Goal: Task Accomplishment & Management: Manage account settings

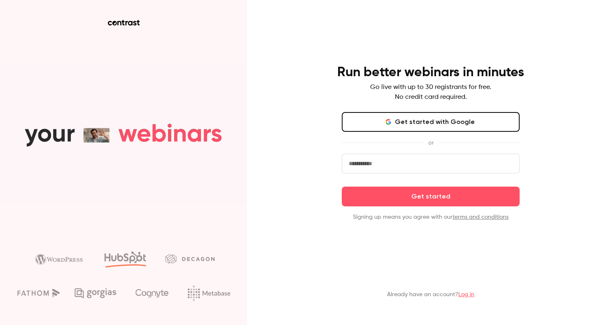
click at [422, 125] on button "Get started with Google" at bounding box center [431, 122] width 178 height 20
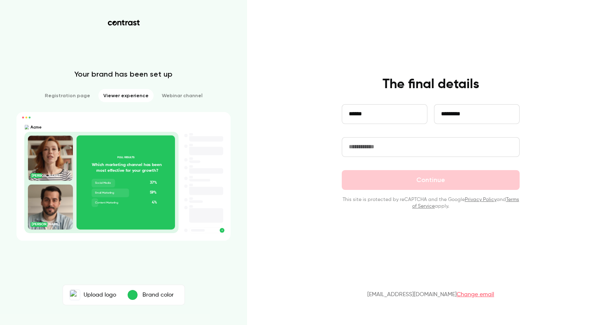
click at [399, 151] on input "text" at bounding box center [431, 147] width 178 height 20
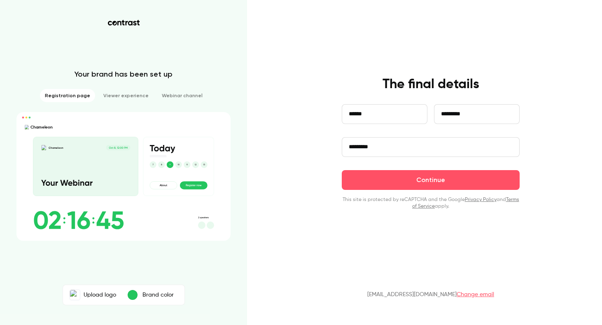
type input "*********"
click at [72, 94] on li "Registration page" at bounding box center [67, 95] width 55 height 13
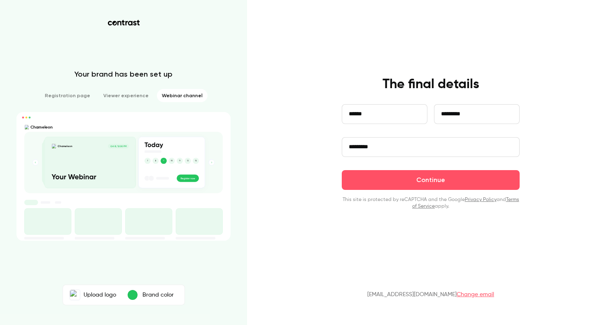
click at [185, 94] on li "Webinar channel" at bounding box center [182, 95] width 51 height 13
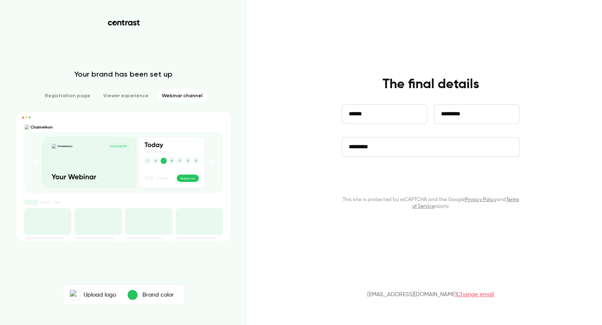
click at [478, 172] on button "Continue" at bounding box center [431, 180] width 178 height 20
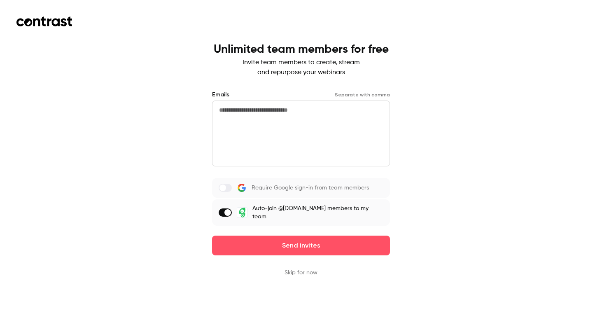
click at [283, 127] on textarea at bounding box center [301, 134] width 178 height 66
drag, startPoint x: 240, startPoint y: 242, endPoint x: 255, endPoint y: 304, distance: 63.5
click at [249, 310] on div "Unlimited team members for free Invite team members to create, stream and repur…" at bounding box center [301, 162] width 602 height 325
click at [231, 191] on label "Require Google sign-in from team members" at bounding box center [301, 188] width 178 height 20
click at [309, 272] on button "Skip for now" at bounding box center [301, 273] width 33 height 8
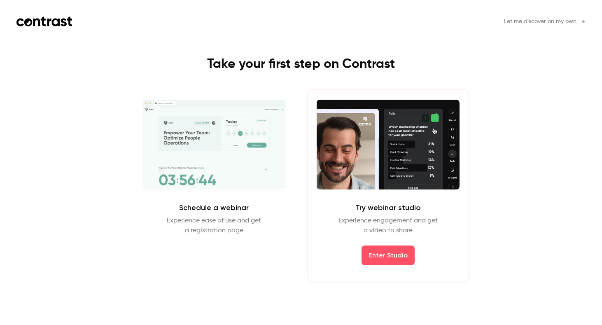
click at [577, 19] on link "Let me discover on my own" at bounding box center [545, 21] width 82 height 9
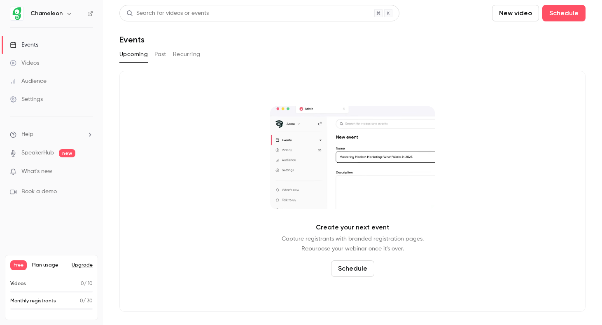
click at [80, 265] on button "Upgrade" at bounding box center [82, 265] width 21 height 7
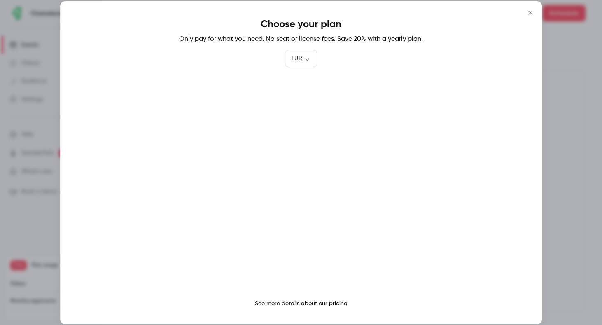
click at [299, 304] on link "See more details about our pricing" at bounding box center [301, 304] width 93 height 6
click at [529, 15] on icon "Close" at bounding box center [531, 12] width 10 height 7
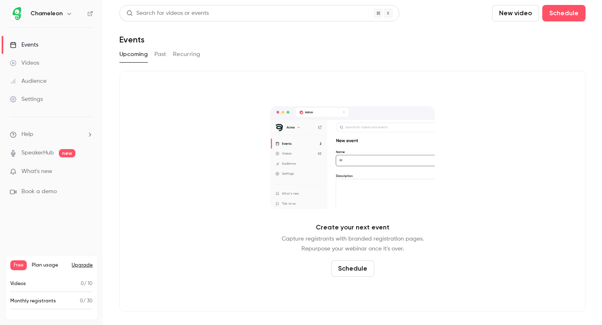
click at [356, 271] on button "Schedule" at bounding box center [352, 268] width 43 height 16
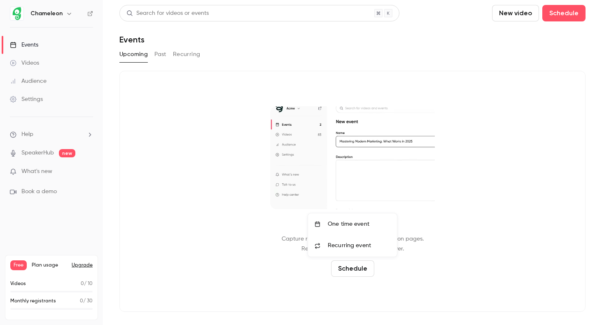
click at [354, 226] on div "One time event" at bounding box center [359, 224] width 63 height 8
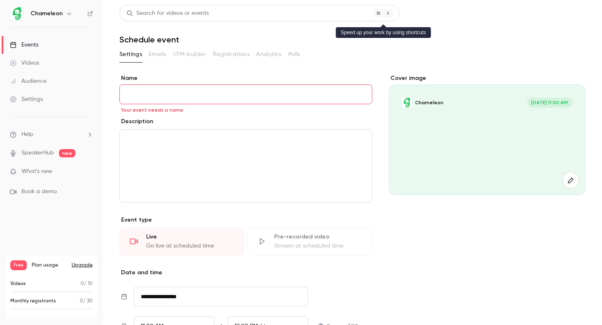
paste input "**********"
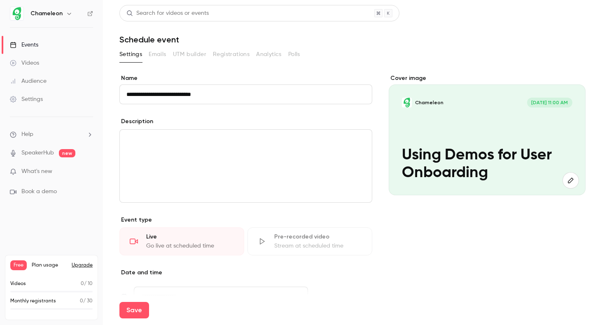
type input "**********"
click at [208, 179] on div "editor" at bounding box center [246, 166] width 252 height 73
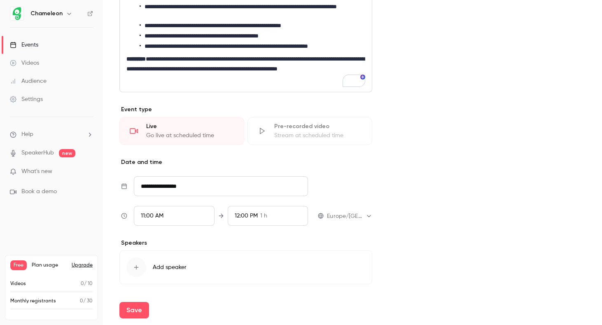
click at [204, 187] on input "**********" at bounding box center [221, 186] width 174 height 20
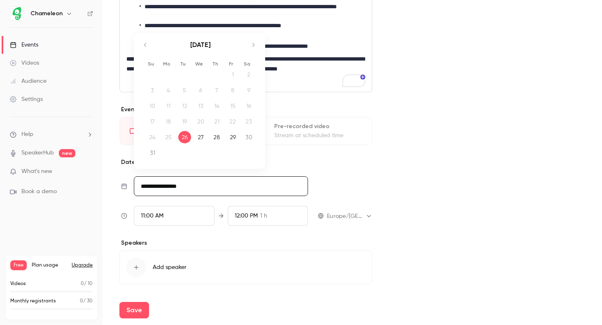
scroll to position [246, 0]
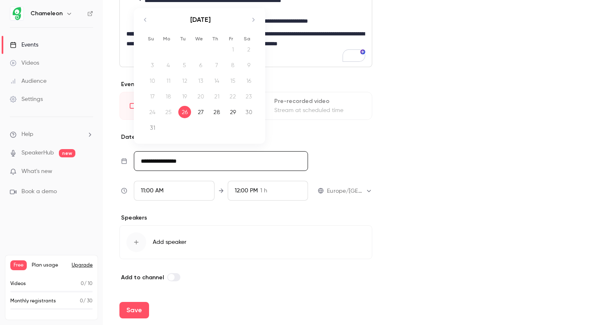
click at [252, 14] on div "[DATE] 1 2 3 4 5 6 7 8 9 10 11 12 13 14 15 16 17 18 19 20 21 22 23 24 25 26 27 …" at bounding box center [199, 76] width 131 height 136
click at [251, 15] on icon "Move forward to switch to the next month." at bounding box center [253, 20] width 10 height 10
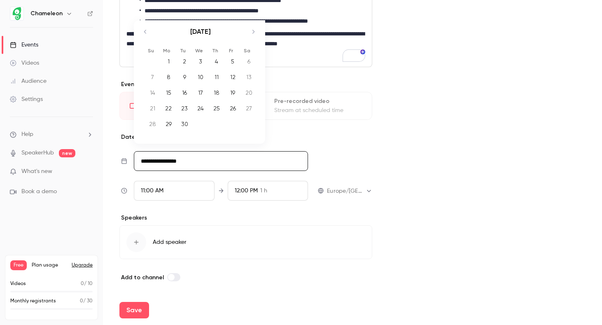
click at [182, 81] on div "9" at bounding box center [184, 77] width 13 height 12
type input "**********"
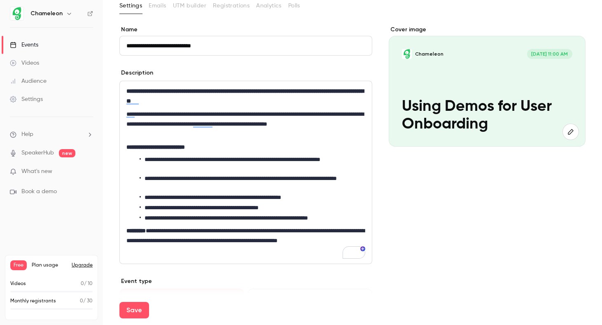
scroll to position [0, 0]
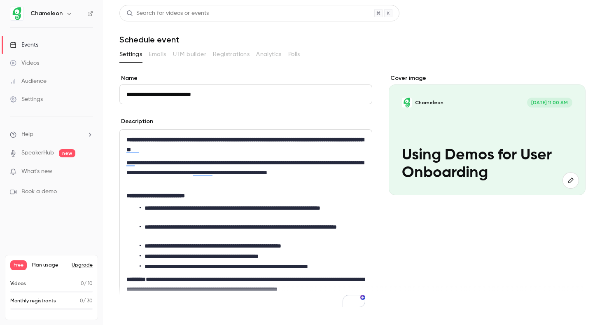
click at [135, 313] on button "Save" at bounding box center [134, 310] width 30 height 16
type input "**********"
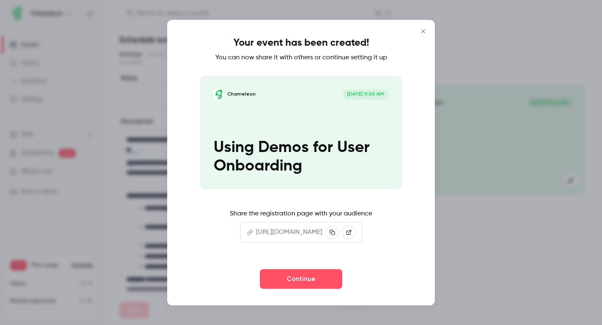
click at [422, 31] on icon "Close" at bounding box center [424, 31] width 10 height 7
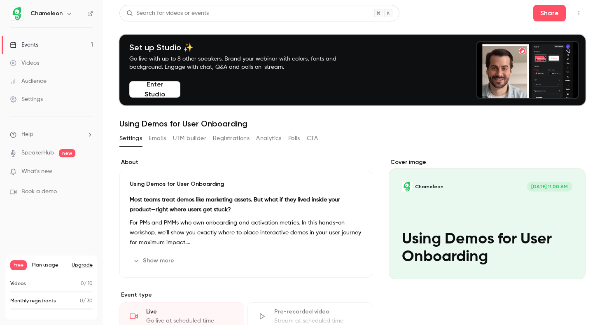
click at [152, 141] on button "Emails" at bounding box center [157, 138] width 17 height 13
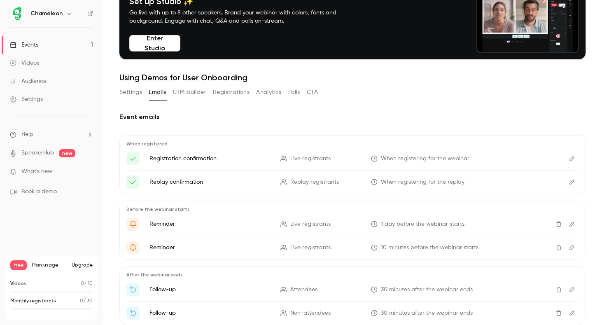
scroll to position [94, 0]
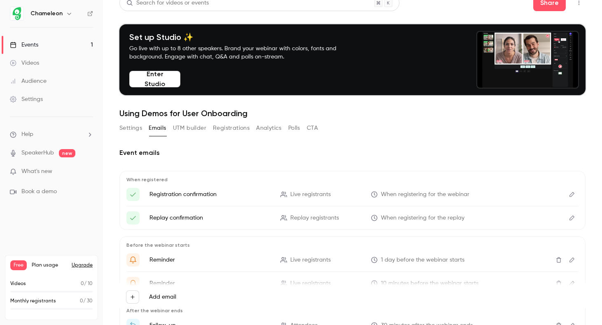
click at [190, 128] on button "UTM builder" at bounding box center [189, 128] width 33 height 13
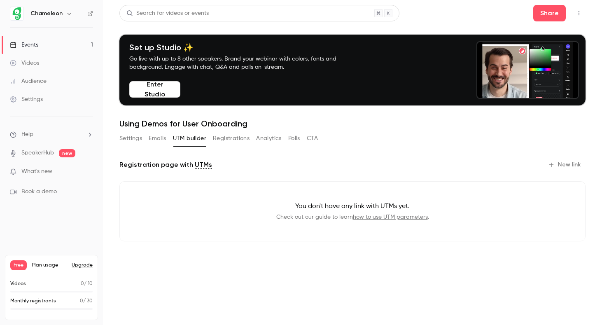
click at [241, 138] on button "Registrations" at bounding box center [231, 138] width 37 height 13
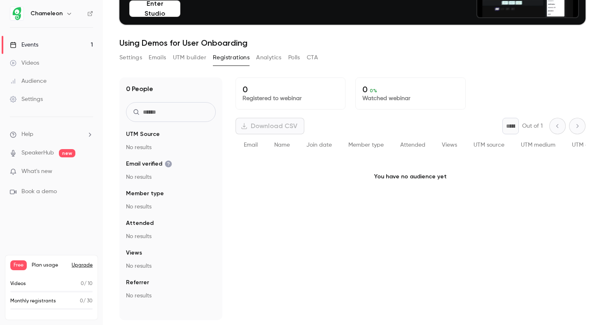
click at [267, 58] on button "Analytics" at bounding box center [269, 57] width 26 height 13
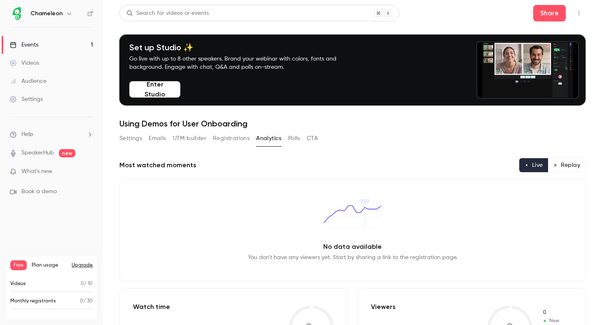
click at [295, 142] on button "Polls" at bounding box center [294, 138] width 12 height 13
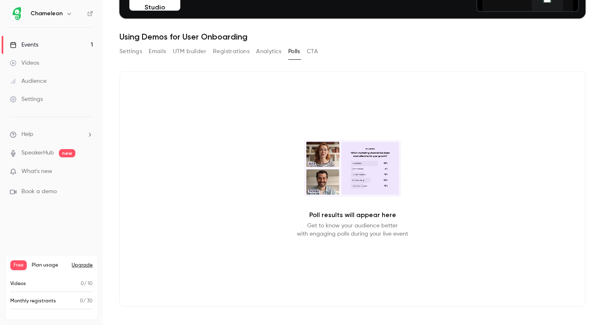
click at [309, 46] on button "CTA" at bounding box center [312, 51] width 11 height 13
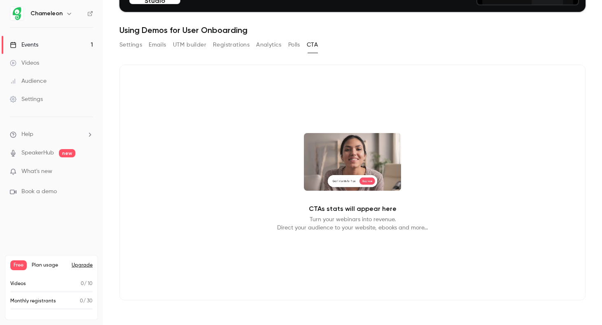
click at [36, 156] on link "SpeakerHub" at bounding box center [37, 153] width 33 height 9
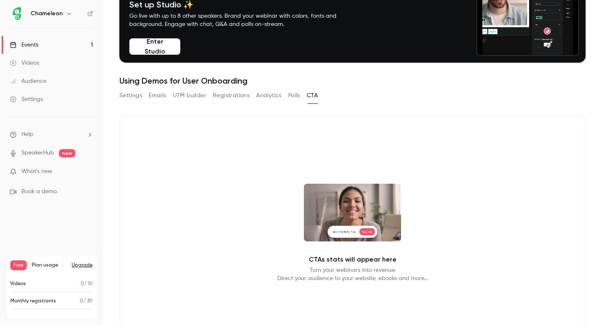
scroll to position [22, 0]
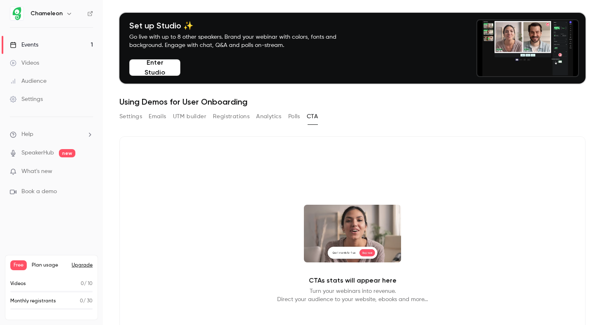
click at [44, 89] on link "Audience" at bounding box center [51, 81] width 103 height 18
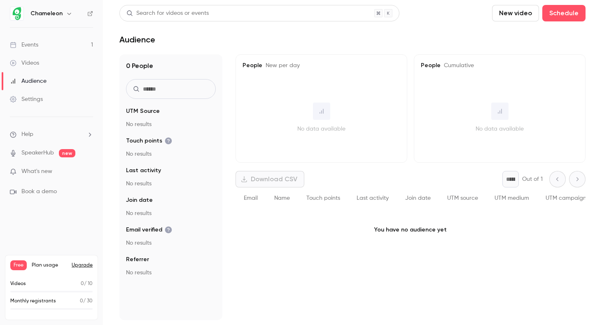
click at [41, 100] on div "Settings" at bounding box center [26, 99] width 33 height 8
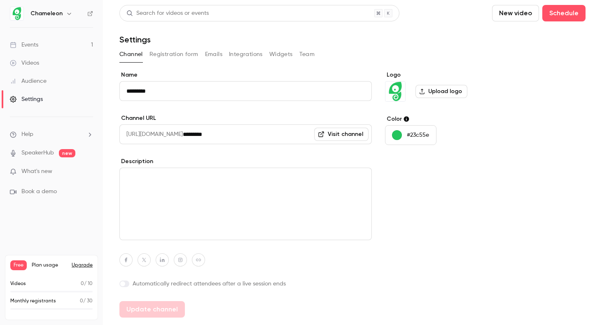
click at [415, 133] on p "#23c55e" at bounding box center [418, 135] width 22 height 8
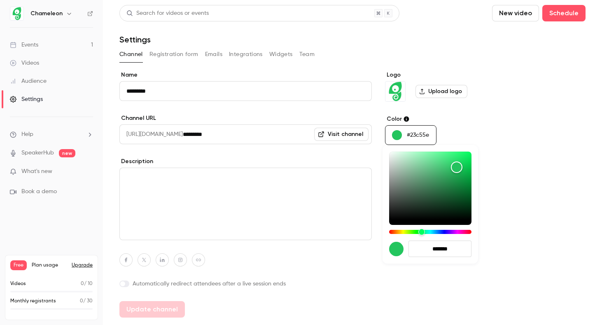
click at [438, 249] on input "*******" at bounding box center [440, 249] width 63 height 16
type input "*******"
click at [522, 221] on div at bounding box center [301, 162] width 602 height 325
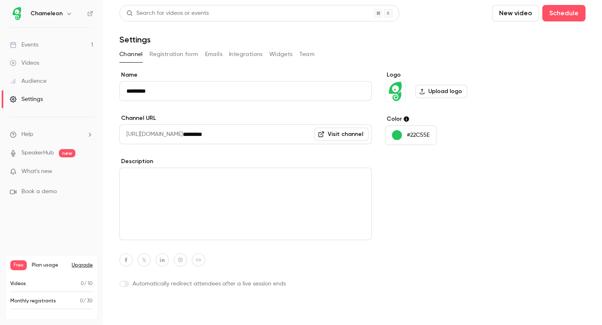
click at [166, 309] on button "Update channel" at bounding box center [152, 309] width 66 height 16
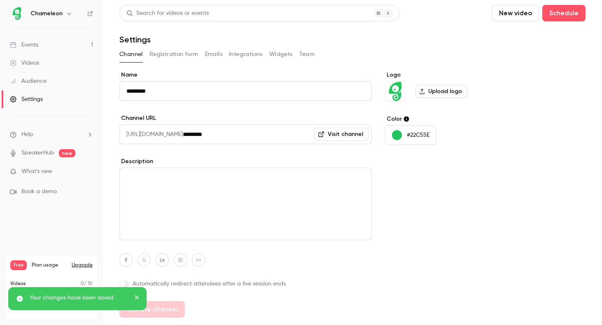
click at [242, 55] on button "Integrations" at bounding box center [246, 54] width 34 height 13
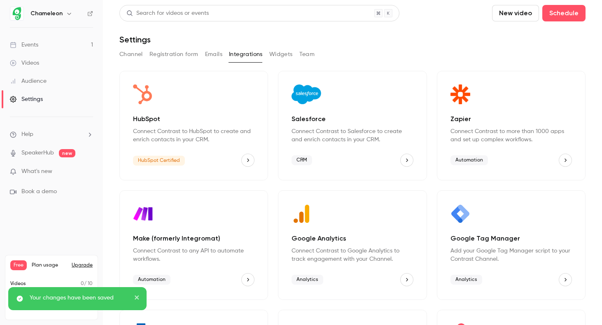
click at [249, 158] on icon "HubSpot" at bounding box center [248, 160] width 6 height 6
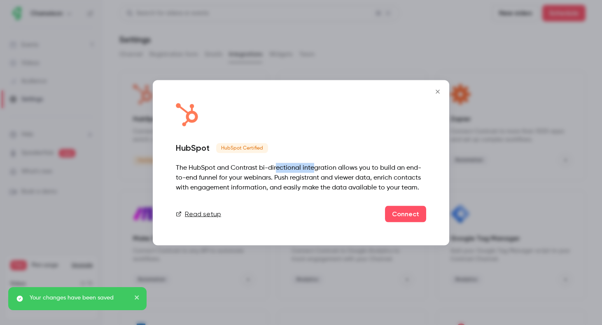
drag, startPoint x: 275, startPoint y: 166, endPoint x: 334, endPoint y: 172, distance: 59.7
click at [313, 168] on div "The HubSpot and Contrast bi-directional integration allows you to build an end-…" at bounding box center [301, 178] width 251 height 30
click at [335, 172] on div "The HubSpot and Contrast bi-directional integration allows you to build an end-…" at bounding box center [301, 178] width 251 height 30
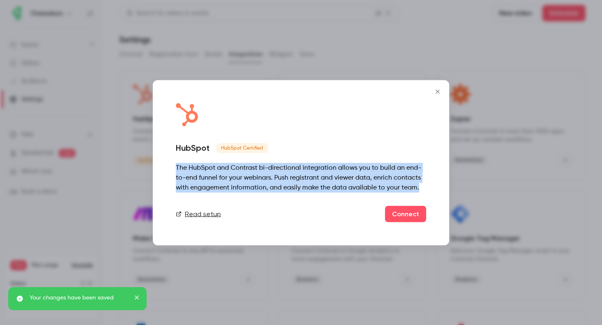
click at [335, 172] on div "The HubSpot and Contrast bi-directional integration allows you to build an end-…" at bounding box center [301, 178] width 251 height 30
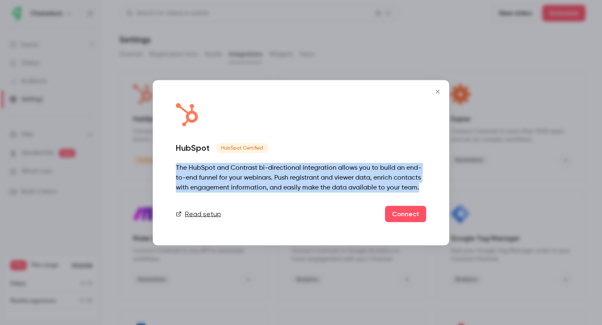
click at [439, 87] on button "Close" at bounding box center [438, 91] width 16 height 16
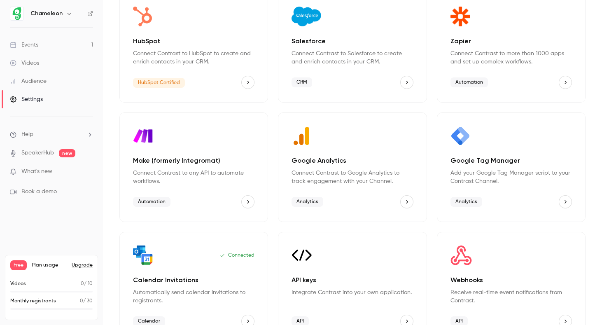
scroll to position [99, 0]
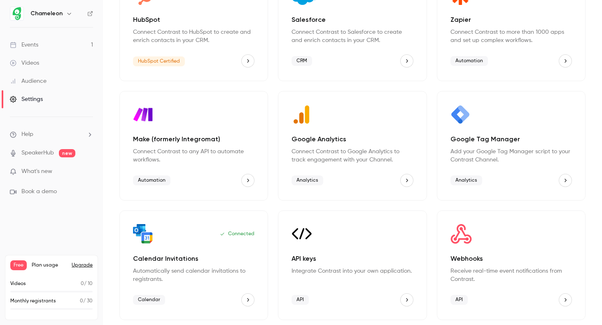
click at [26, 42] on div "Events" at bounding box center [24, 45] width 28 height 8
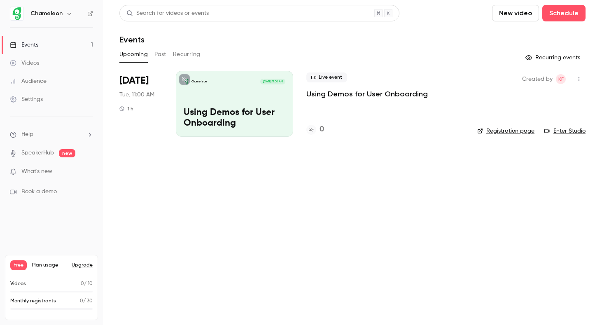
click at [396, 89] on p "Using Demos for User Onboarding" at bounding box center [368, 94] width 122 height 10
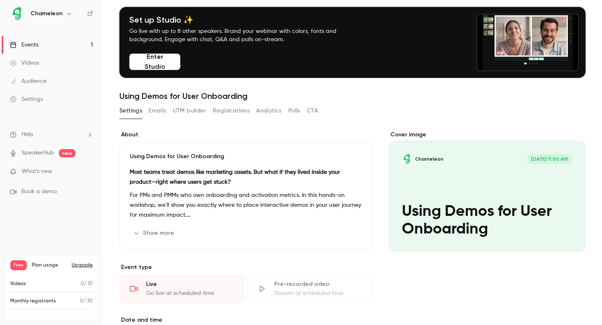
scroll to position [31, 0]
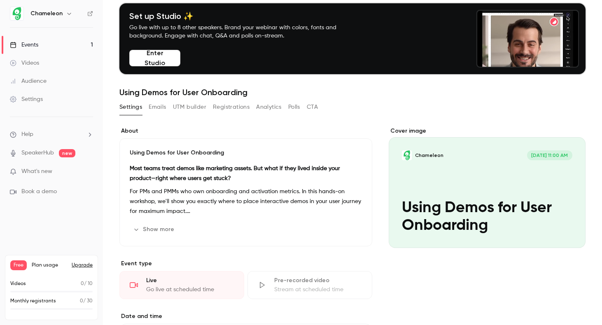
click at [162, 56] on button "Enter Studio" at bounding box center [154, 58] width 51 height 16
